Goal: Information Seeking & Learning: Learn about a topic

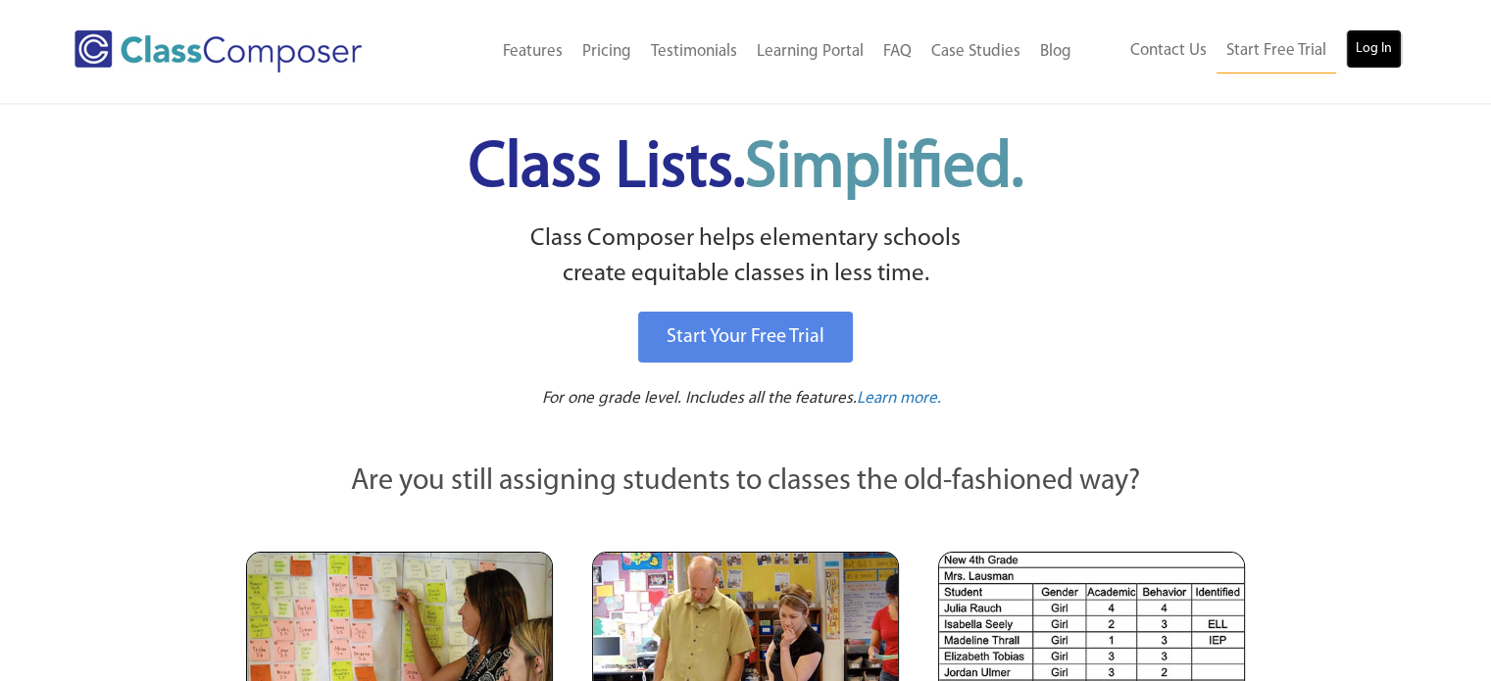
click at [1386, 44] on link "Log In" at bounding box center [1374, 48] width 56 height 39
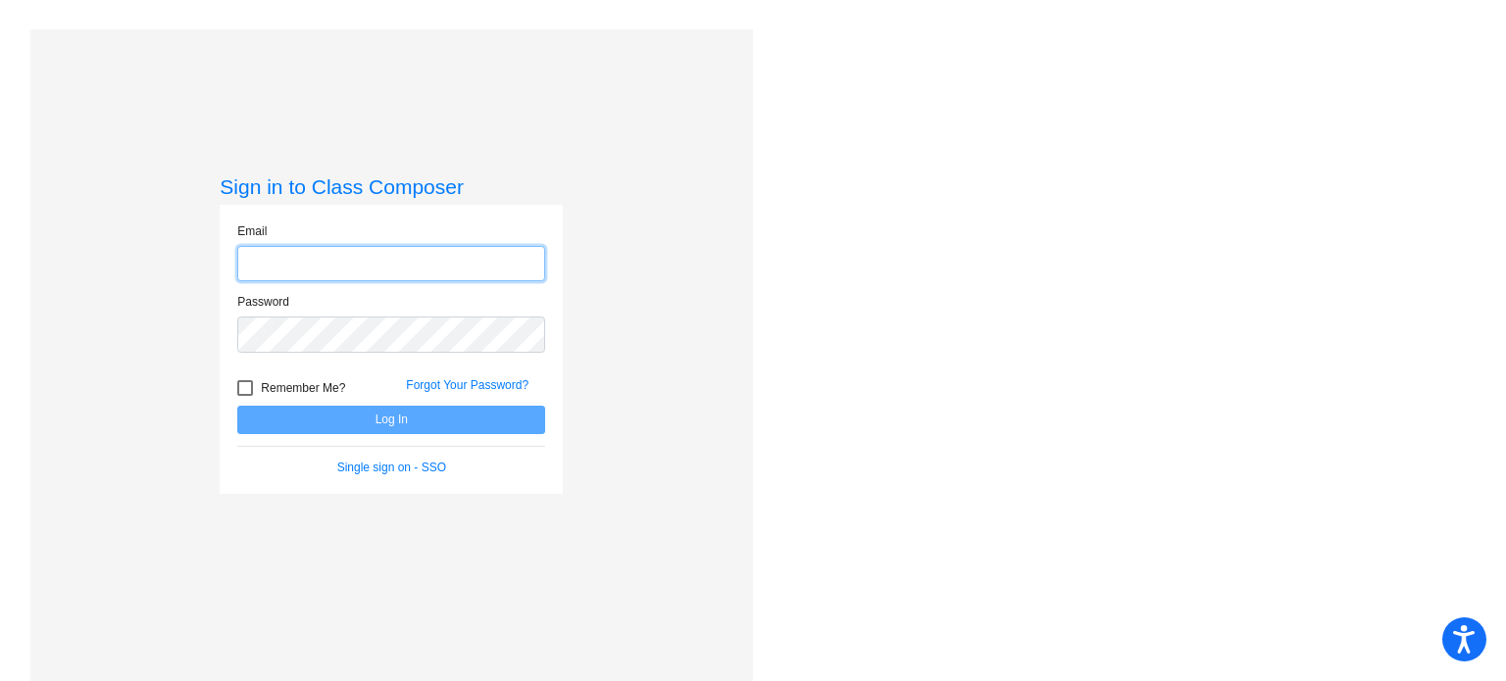
type input "[EMAIL_ADDRESS][DOMAIN_NAME]"
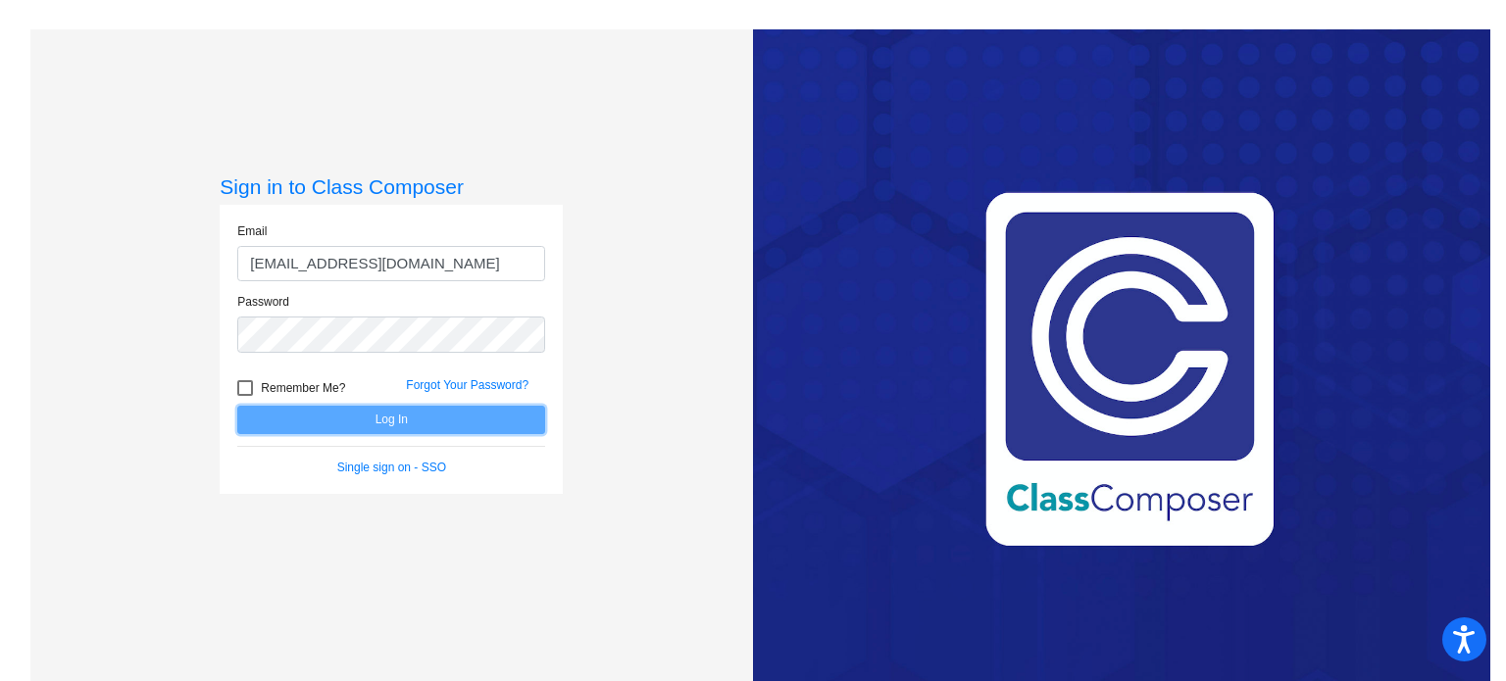
click at [365, 417] on button "Log In" at bounding box center [391, 420] width 308 height 28
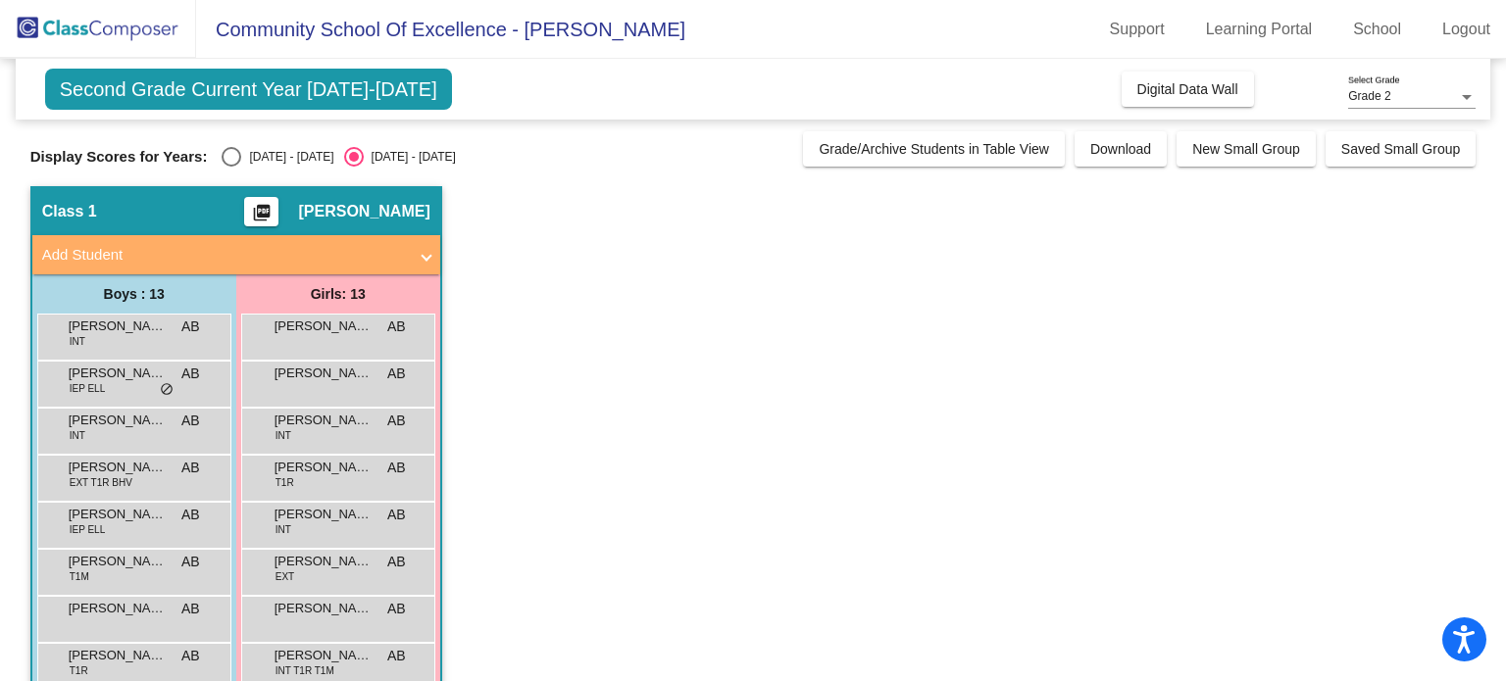
click at [226, 164] on div "Select an option" at bounding box center [232, 157] width 20 height 20
click at [230, 167] on input "2024 - 2025" at bounding box center [230, 167] width 1 height 1
radio input "true"
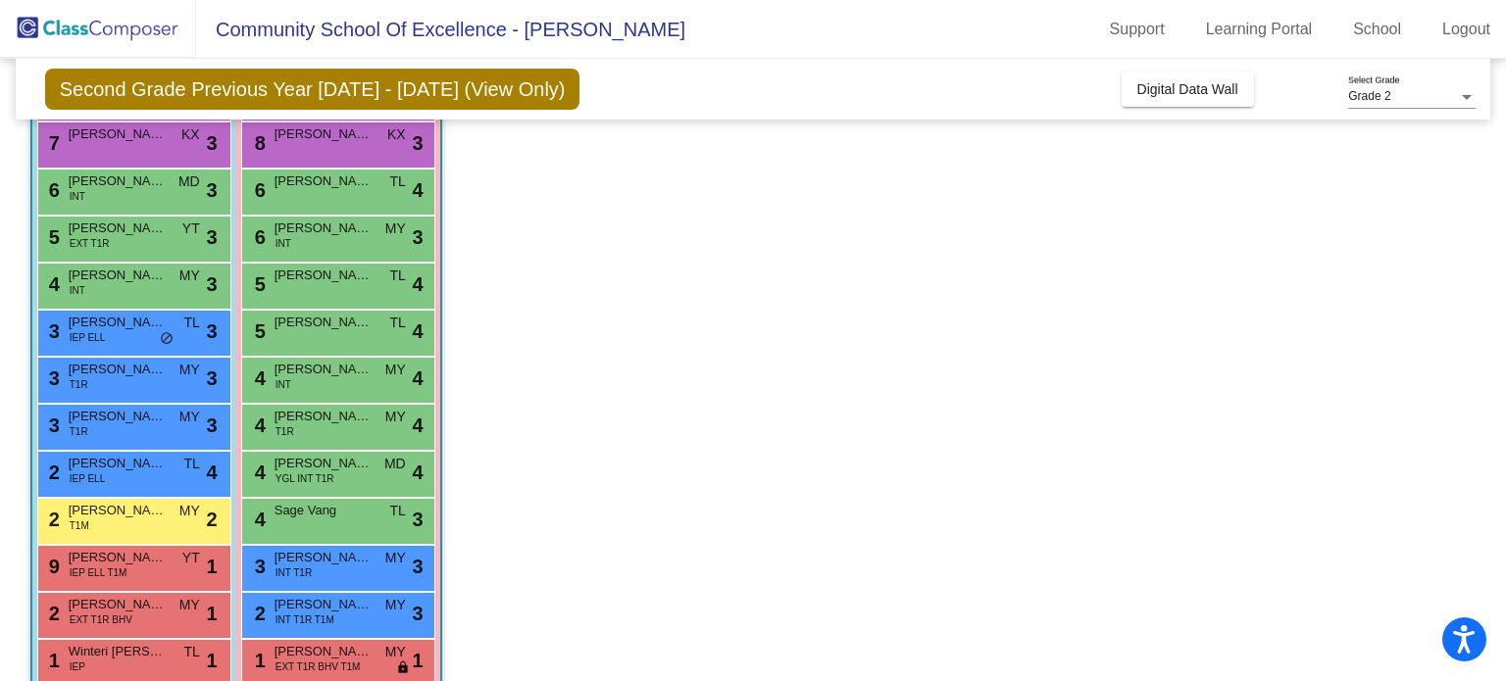
scroll to position [275, 0]
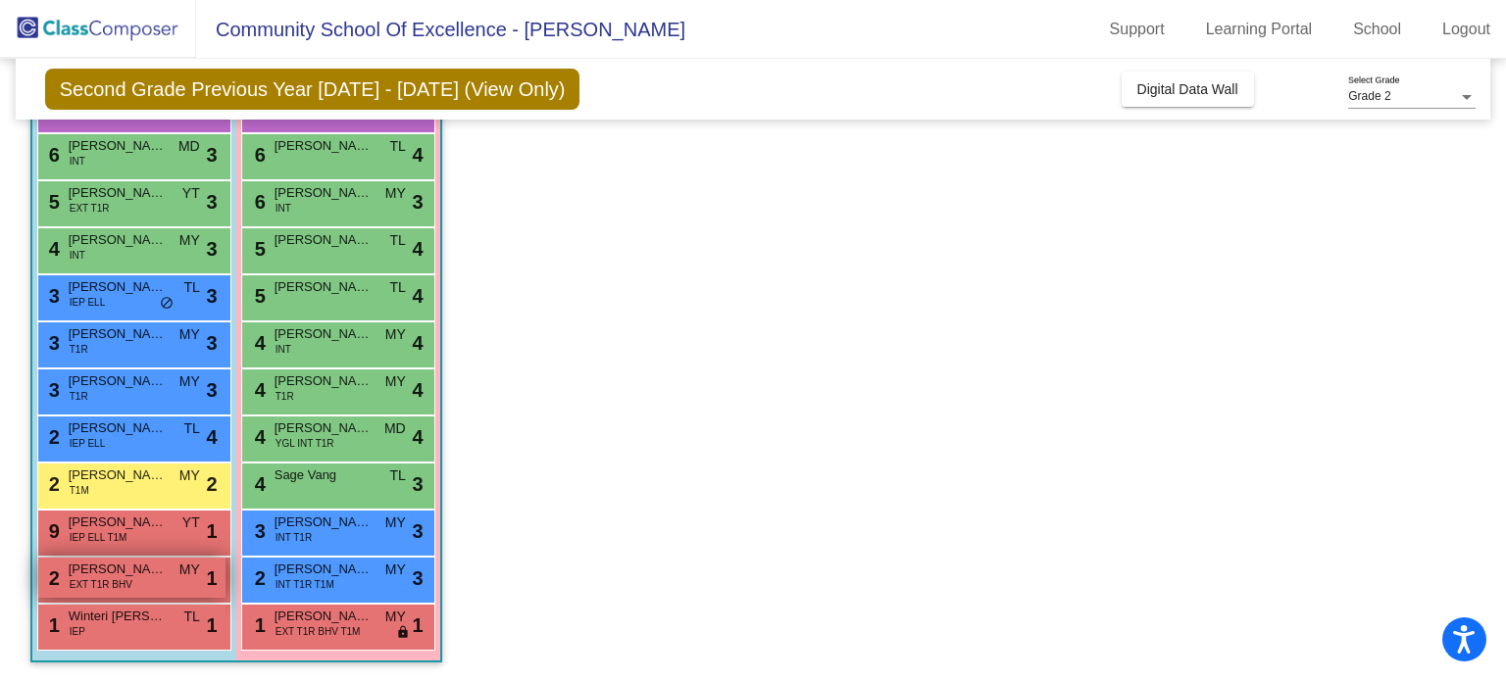
click at [86, 585] on span "EXT T1R BHV" at bounding box center [101, 585] width 63 height 15
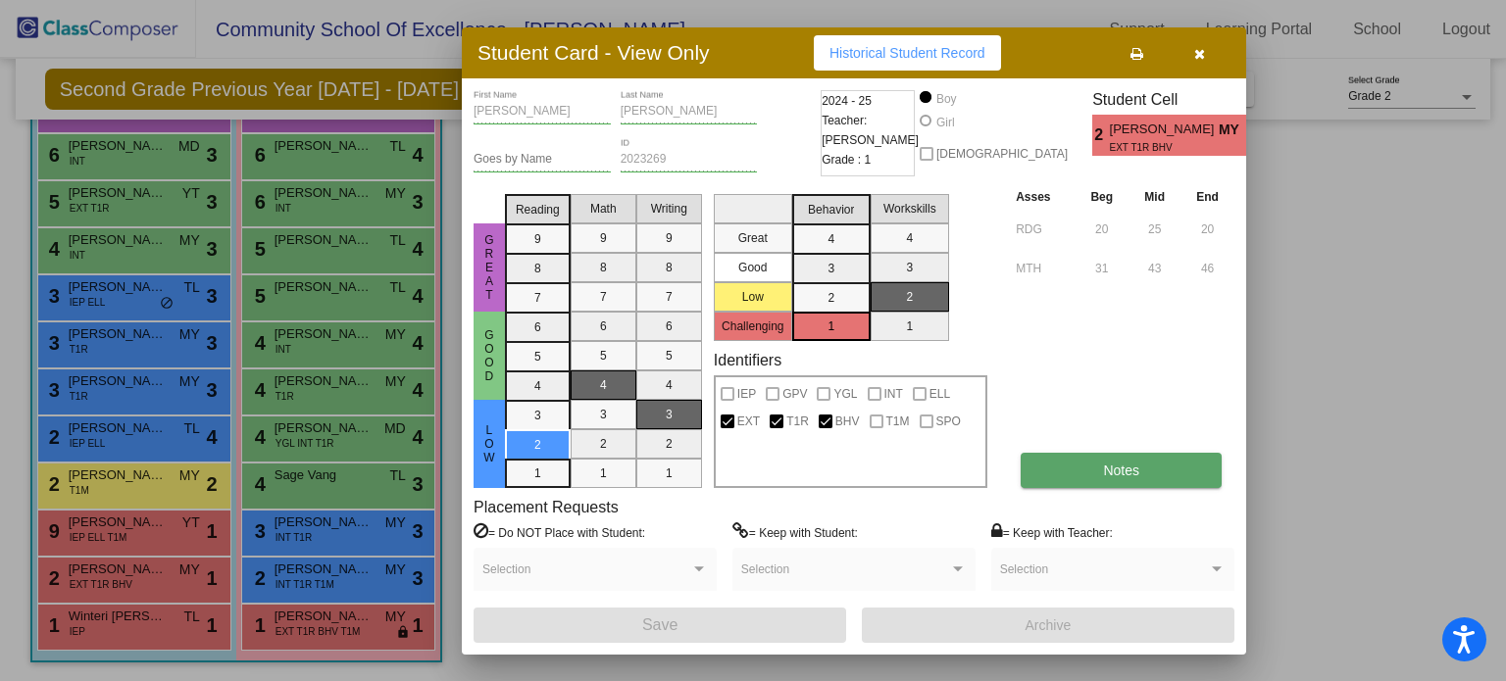
click at [1096, 478] on button "Notes" at bounding box center [1121, 470] width 201 height 35
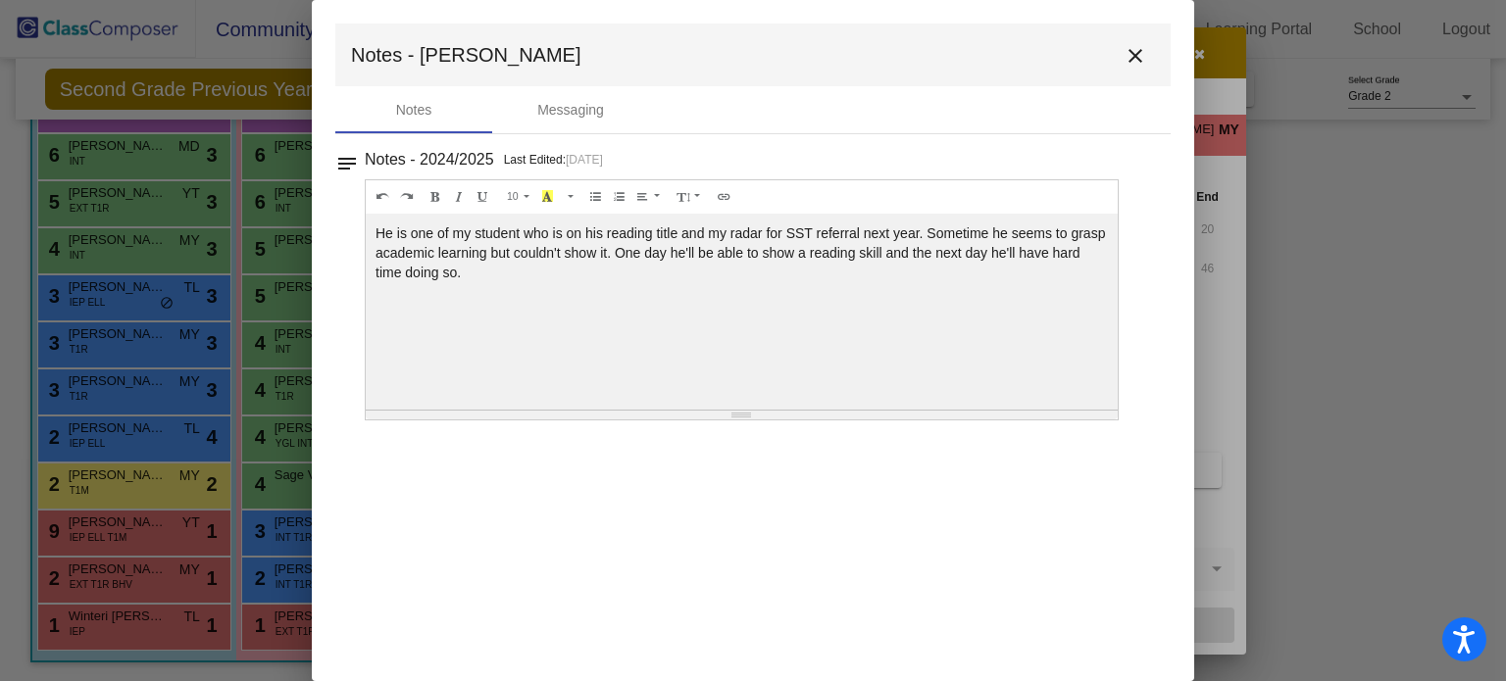
click at [1127, 54] on mat-icon "close" at bounding box center [1136, 56] width 24 height 24
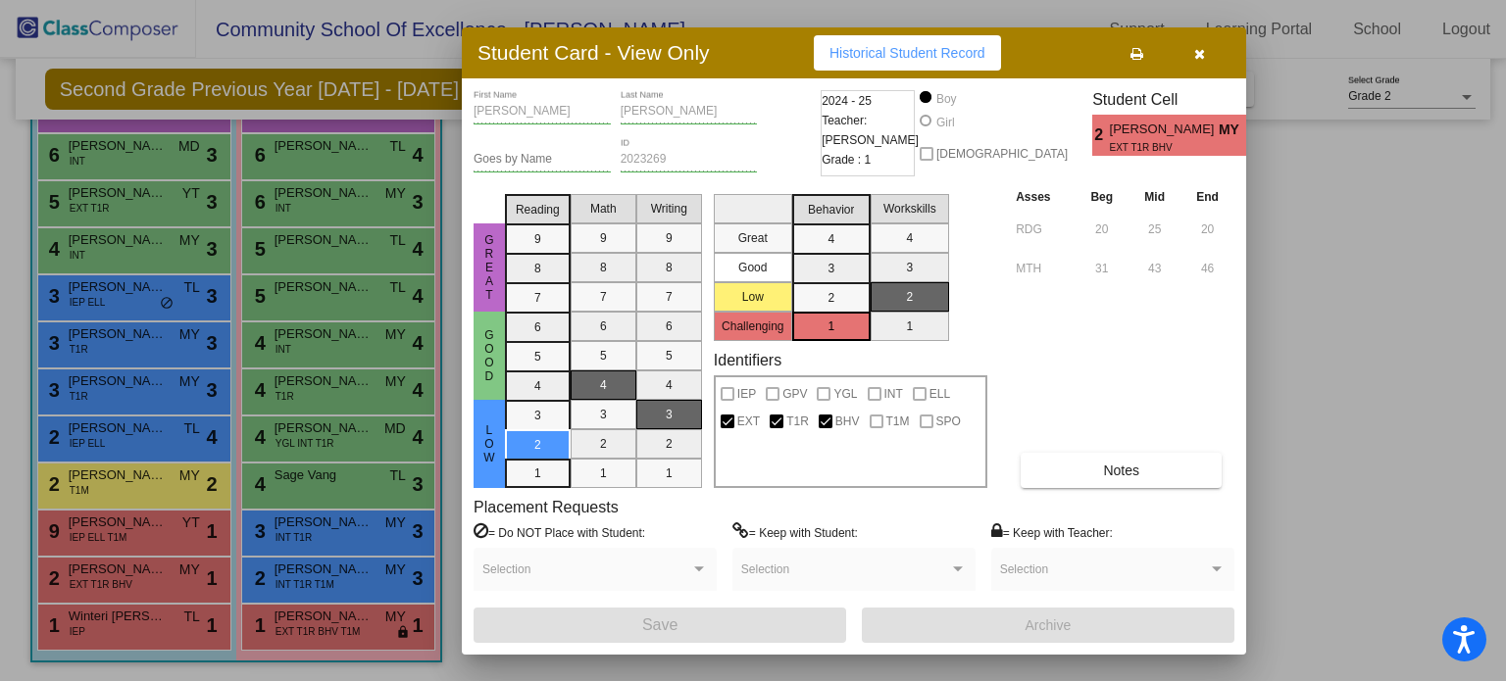
click at [1208, 60] on button "button" at bounding box center [1199, 52] width 63 height 35
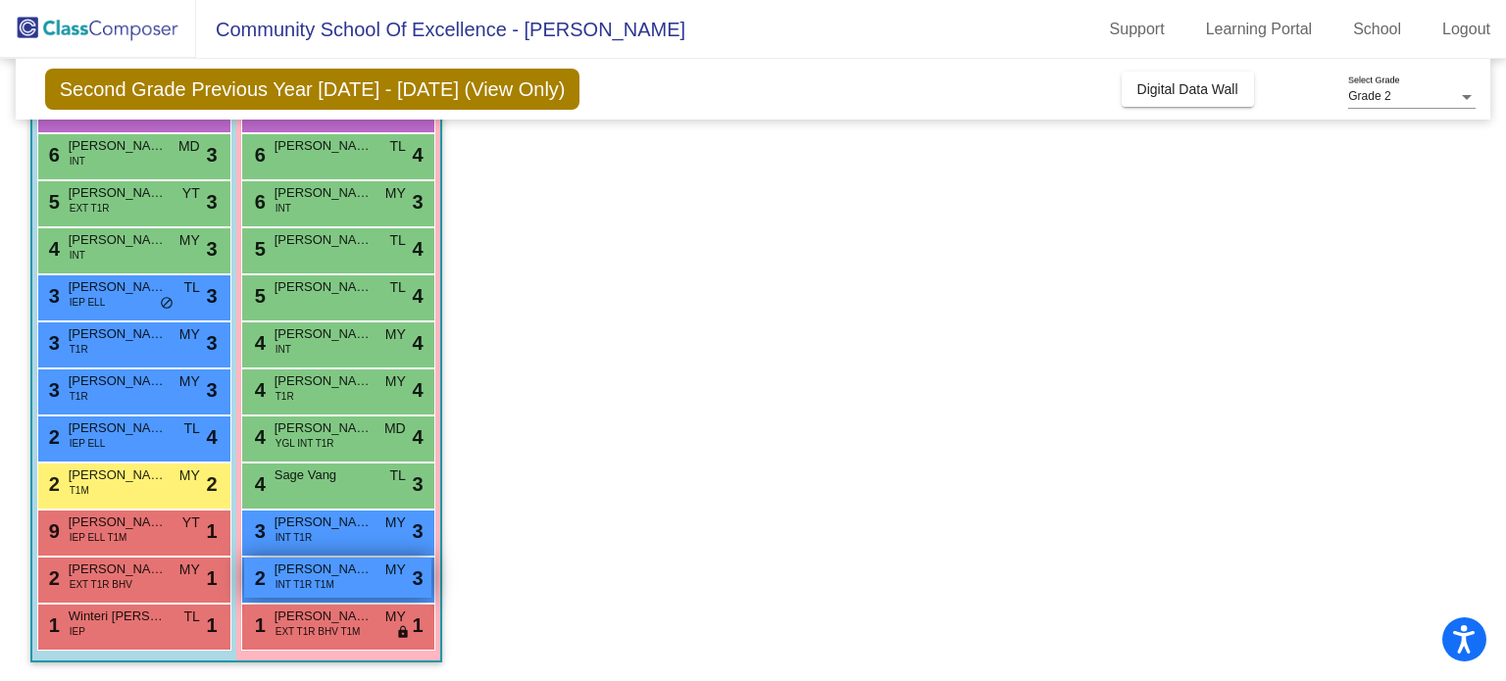
click at [349, 574] on span "Hope Yang" at bounding box center [324, 570] width 98 height 20
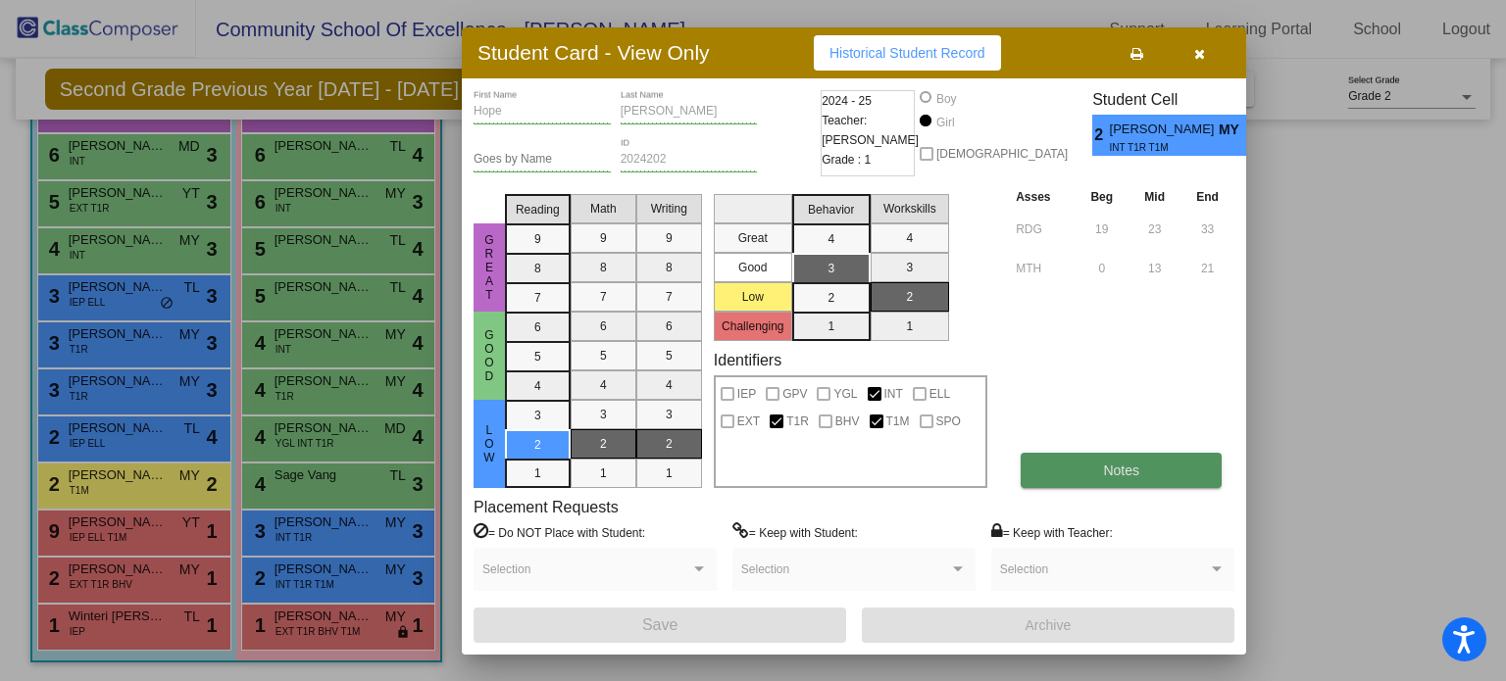
click at [1141, 465] on button "Notes" at bounding box center [1121, 470] width 201 height 35
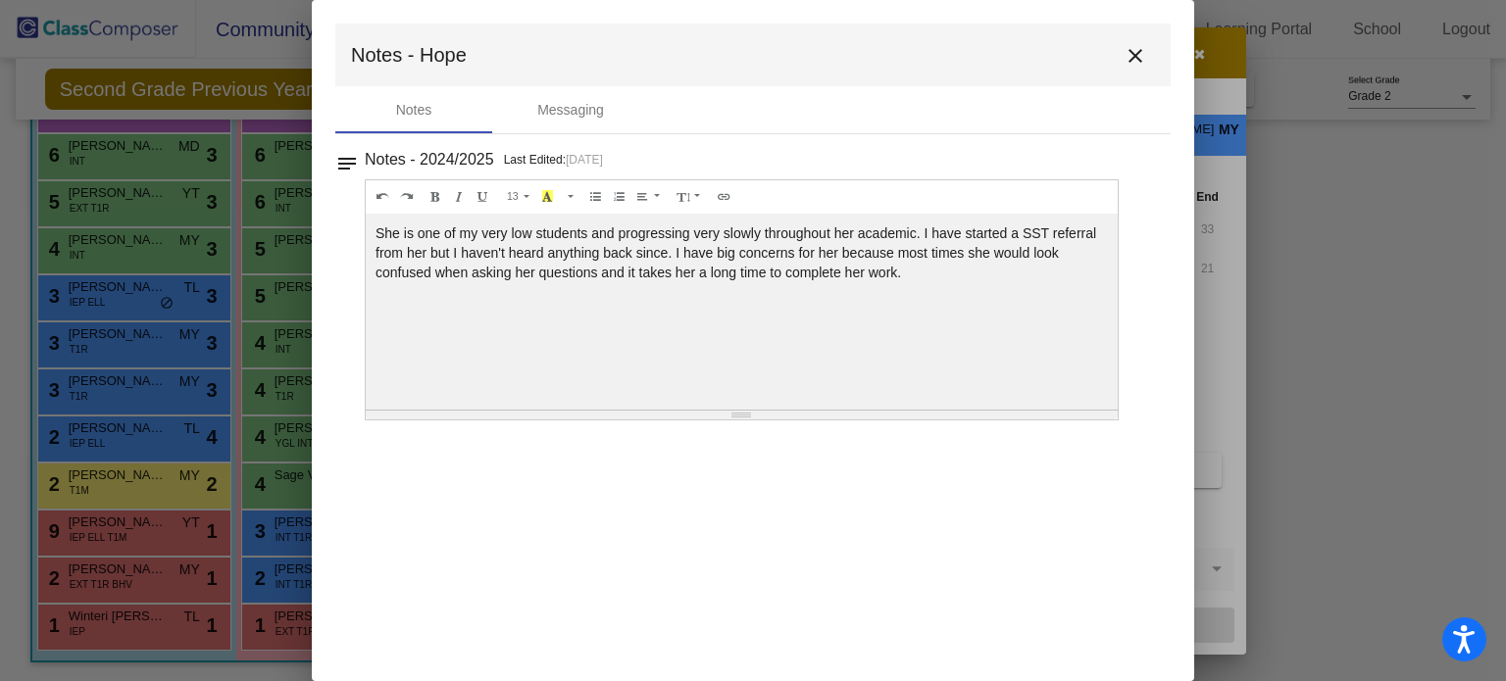
drag, startPoint x: 930, startPoint y: 275, endPoint x: 923, endPoint y: 229, distance: 45.6
click at [923, 229] on p "She is one of my very low students and progressing very slowly throughout her a…" at bounding box center [742, 253] width 732 height 59
click at [926, 279] on p "She is one of my very low students and progressing very slowly throughout her a…" at bounding box center [742, 253] width 732 height 59
click at [1143, 49] on mat-icon "close" at bounding box center [1136, 56] width 24 height 24
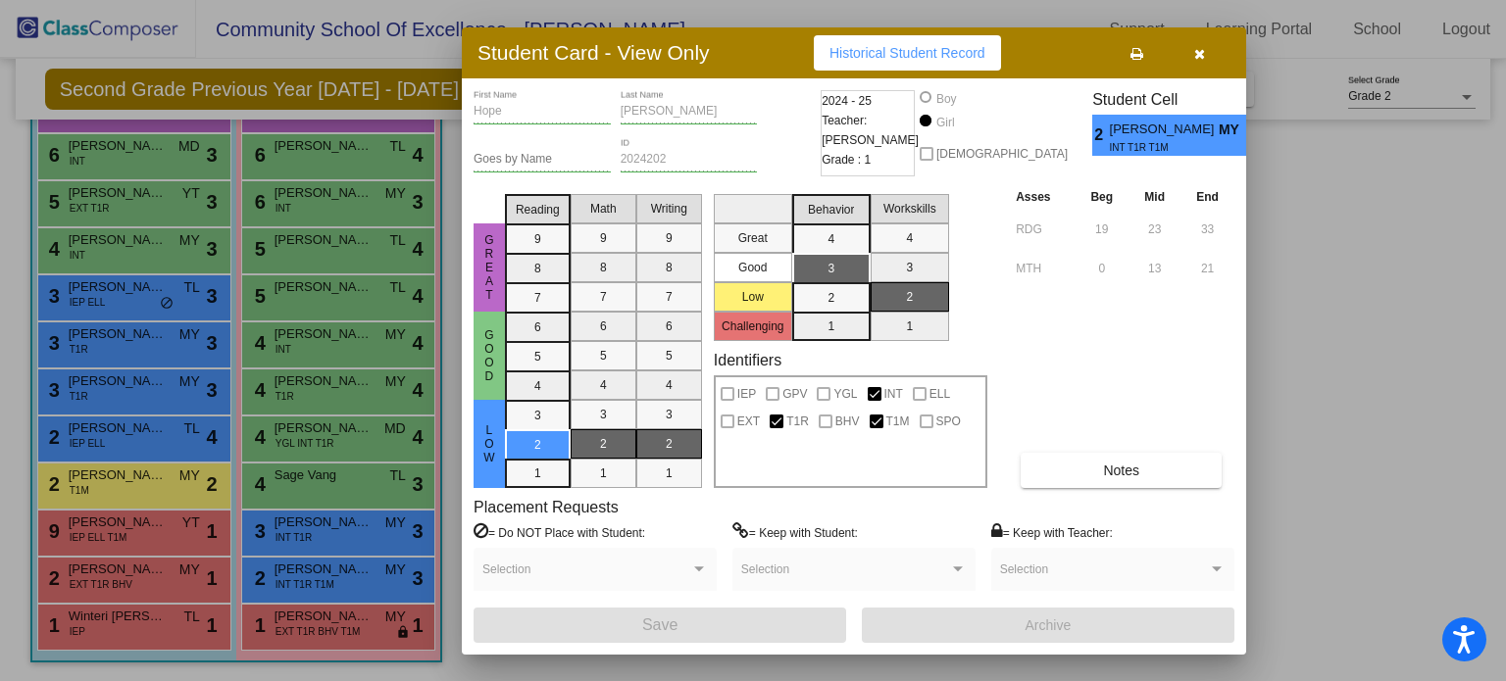
click at [1204, 60] on icon "button" at bounding box center [1199, 54] width 11 height 14
